Goal: Transaction & Acquisition: Obtain resource

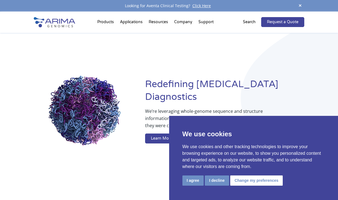
click at [195, 182] on button "I agree" at bounding box center [192, 181] width 21 height 10
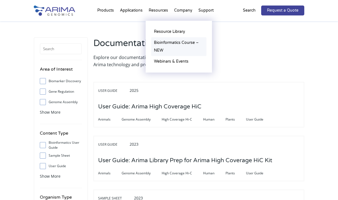
click at [166, 42] on link "Bioinformatics Course – NEW" at bounding box center [178, 46] width 55 height 19
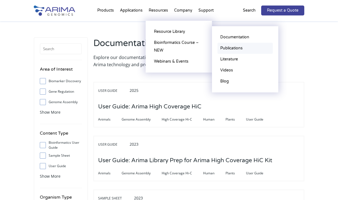
click at [229, 49] on link "Publications" at bounding box center [244, 48] width 55 height 11
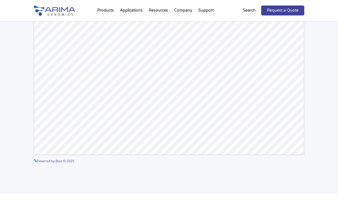
scroll to position [108, 0]
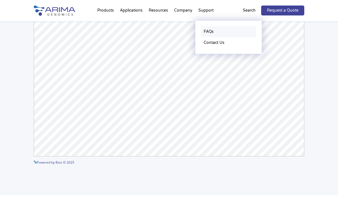
click at [209, 30] on link "FAQs" at bounding box center [228, 31] width 55 height 11
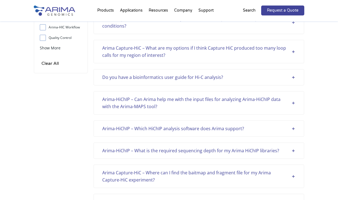
scroll to position [65, 0]
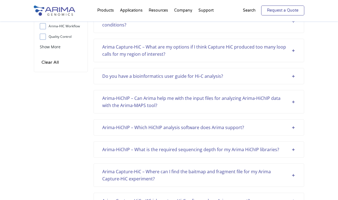
click at [279, 9] on link "Request a Quote" at bounding box center [282, 11] width 43 height 10
